Goal: Obtain resource: Download file/media

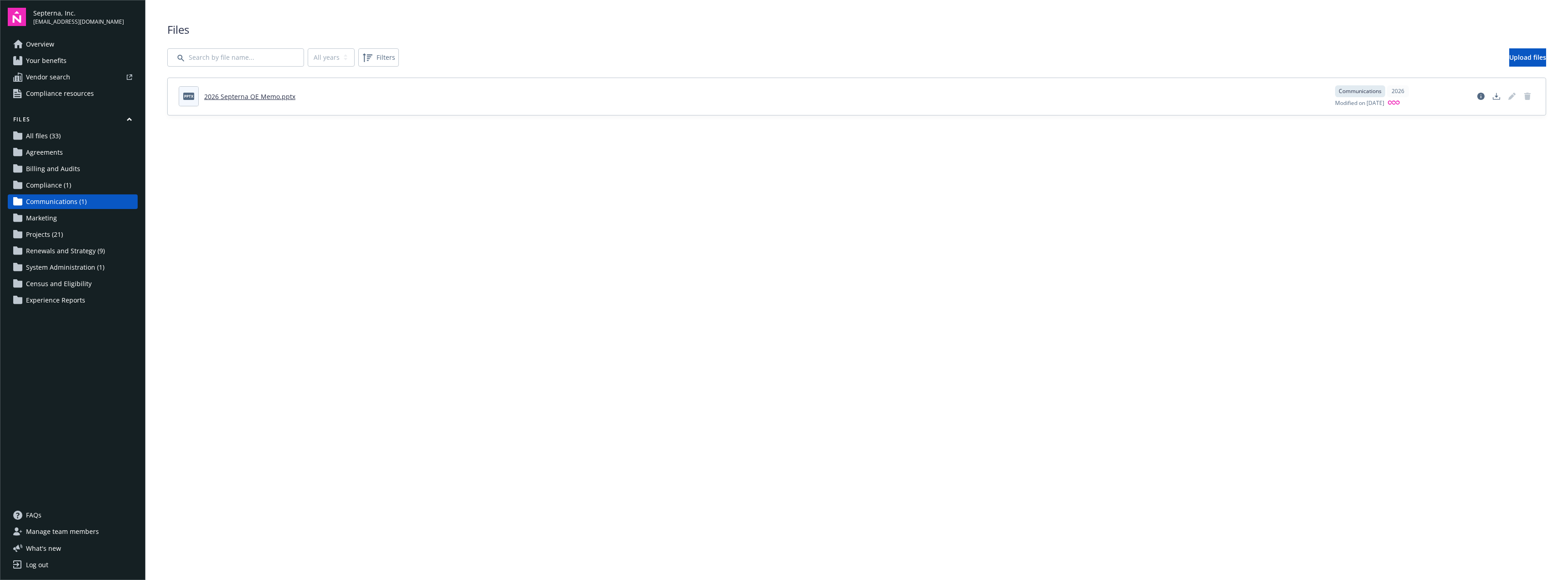
click at [231, 95] on link "2026 Septerna OE Memo.pptx" at bounding box center [250, 96] width 92 height 9
